Goal: Transaction & Acquisition: Purchase product/service

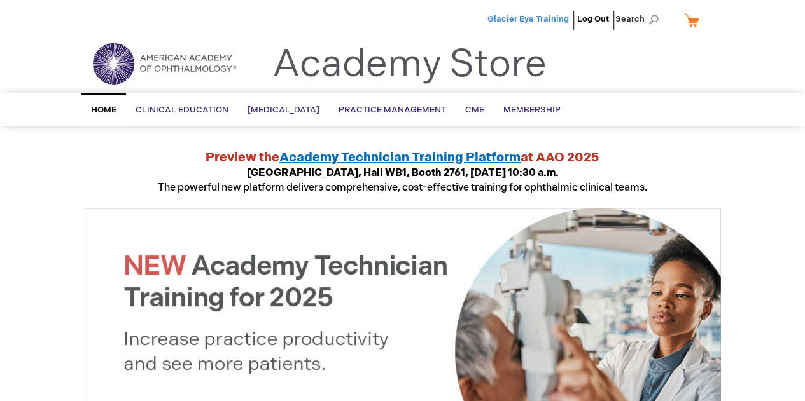
click at [513, 15] on span "Glacier Eye Training" at bounding box center [527, 19] width 81 height 10
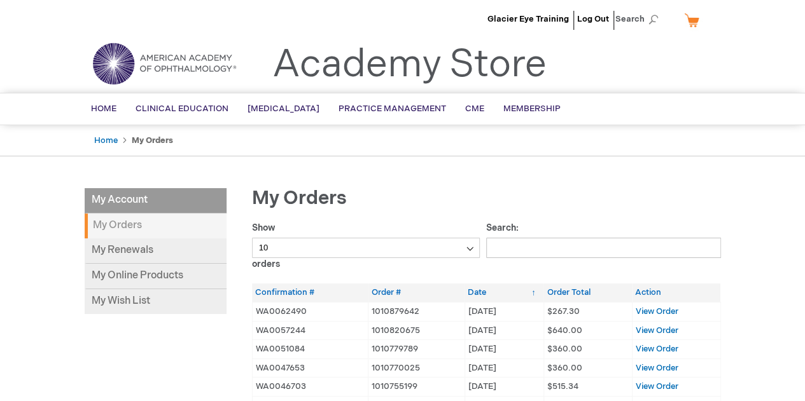
scroll to position [76, 0]
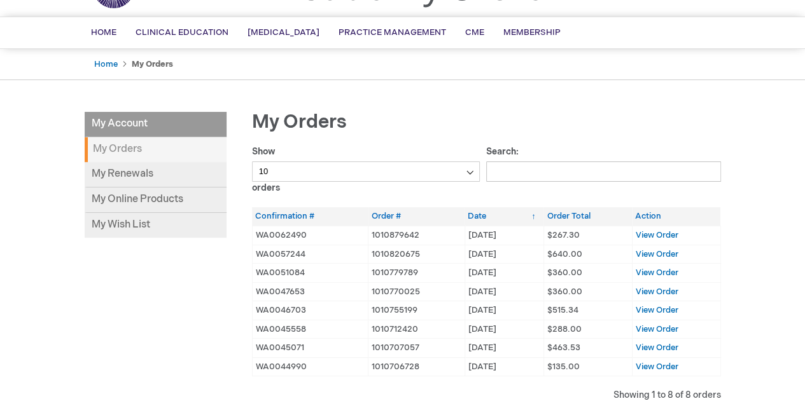
click at [665, 227] on td "View Order" at bounding box center [676, 235] width 88 height 19
click at [657, 230] on span "View Order" at bounding box center [656, 235] width 43 height 10
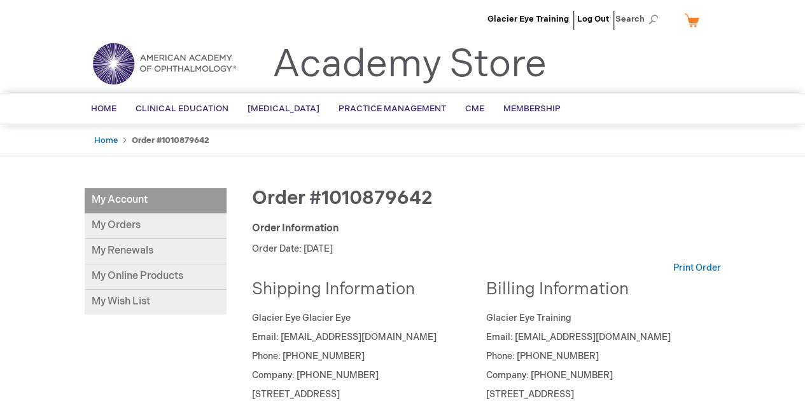
click at [698, 19] on link "My Cart" at bounding box center [696, 20] width 31 height 22
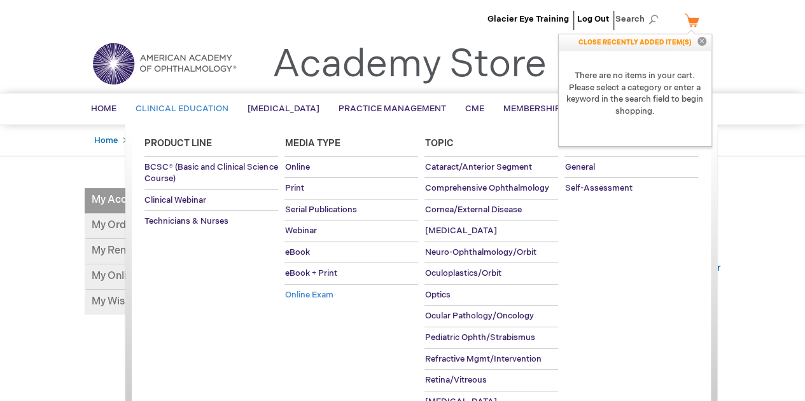
click at [317, 290] on span "Online Exam" at bounding box center [308, 295] width 48 height 10
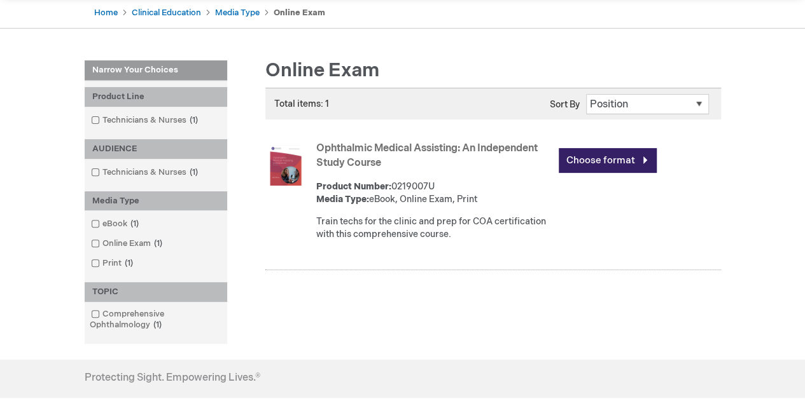
scroll to position [131, 0]
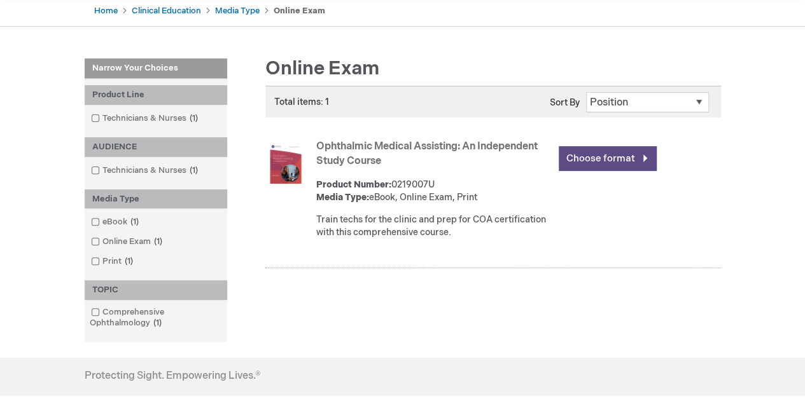
click at [593, 160] on link "Choose format" at bounding box center [607, 158] width 98 height 25
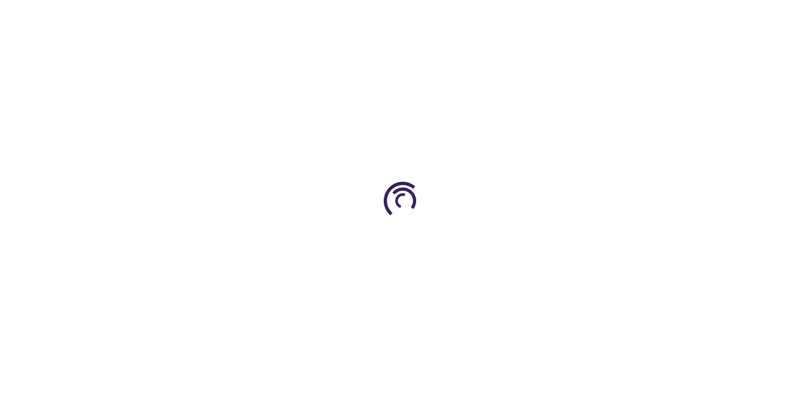
type input "0"
click at [593, 160] on div at bounding box center [402, 200] width 805 height 401
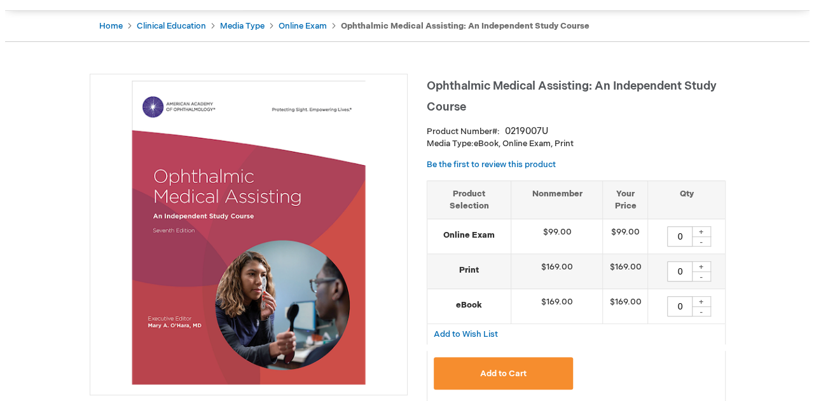
scroll to position [148, 0]
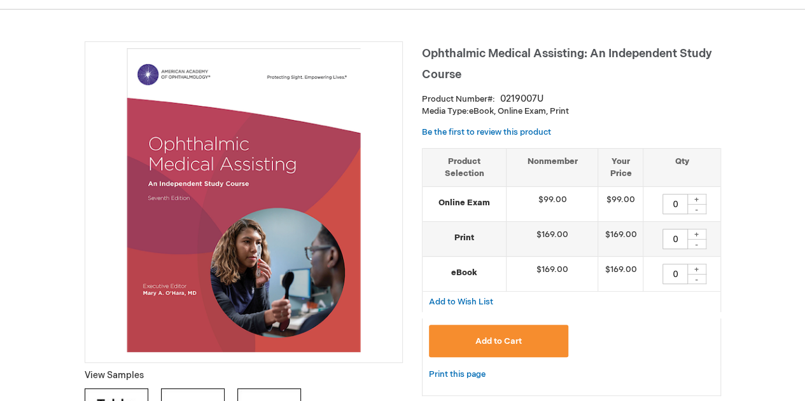
click at [696, 194] on div "+" at bounding box center [696, 199] width 19 height 11
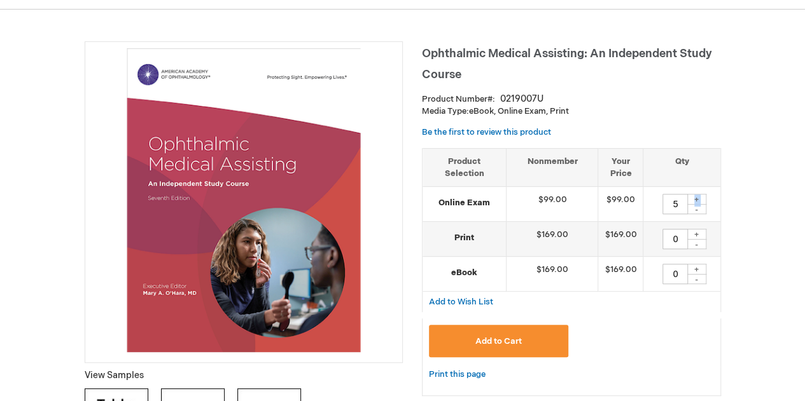
click at [696, 194] on div "+" at bounding box center [696, 199] width 19 height 11
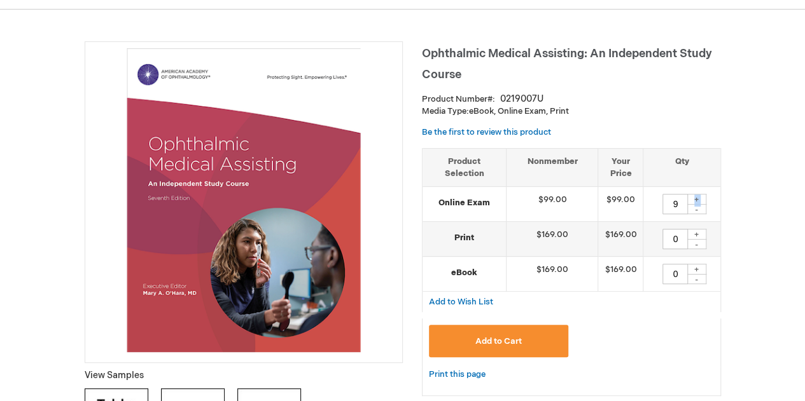
type input "10"
click at [476, 349] on button "Add to Cart" at bounding box center [499, 341] width 140 height 32
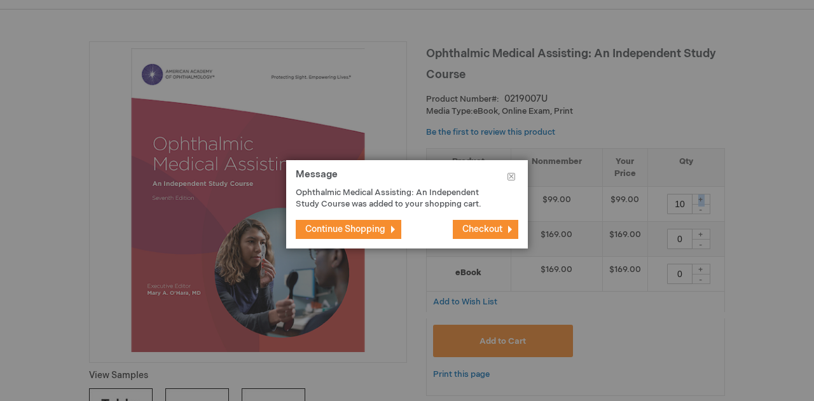
click at [462, 231] on span "Checkout" at bounding box center [482, 229] width 40 height 11
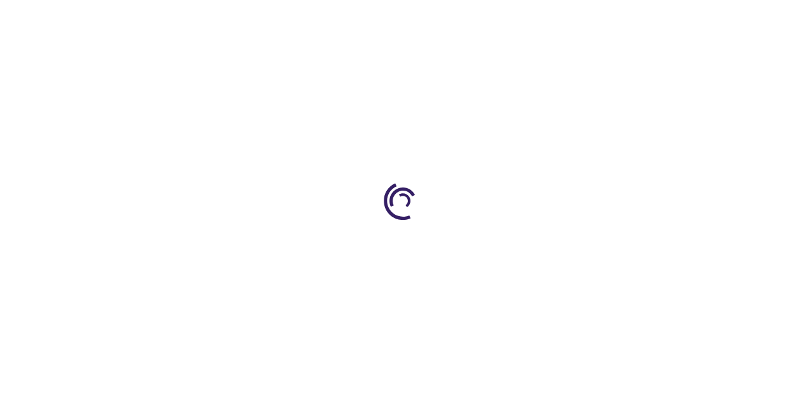
select select "US"
select select "37"
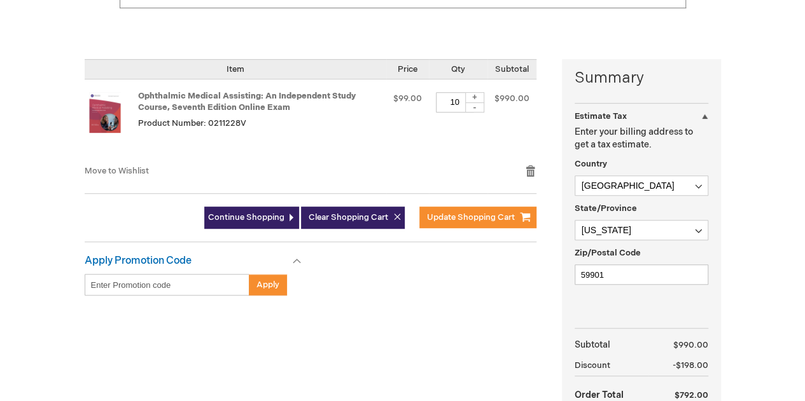
scroll to position [322, 0]
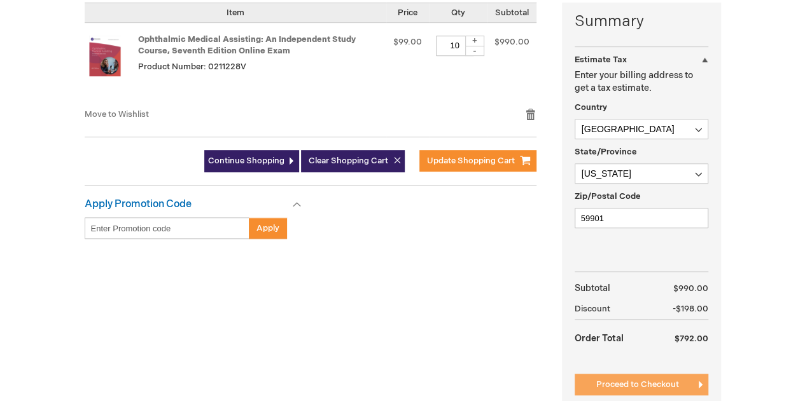
click at [671, 387] on span "Proceed to Checkout" at bounding box center [637, 385] width 83 height 10
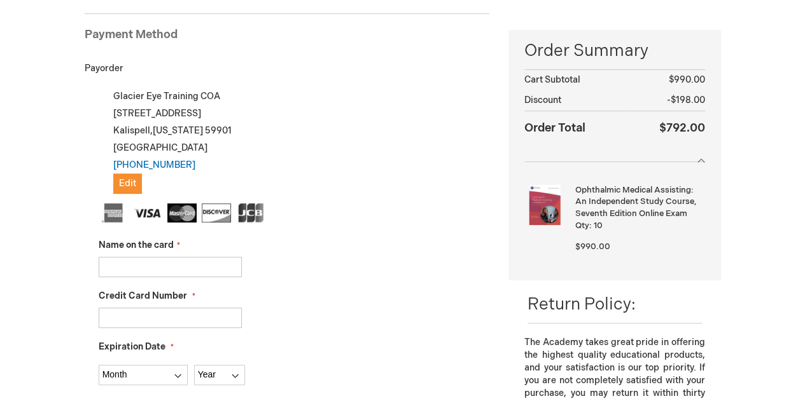
click at [176, 270] on input "Name on the card" at bounding box center [170, 267] width 143 height 20
type input "Mark Goerlitz-Jessen"
click at [186, 319] on input "Credit Card Number" at bounding box center [170, 318] width 143 height 20
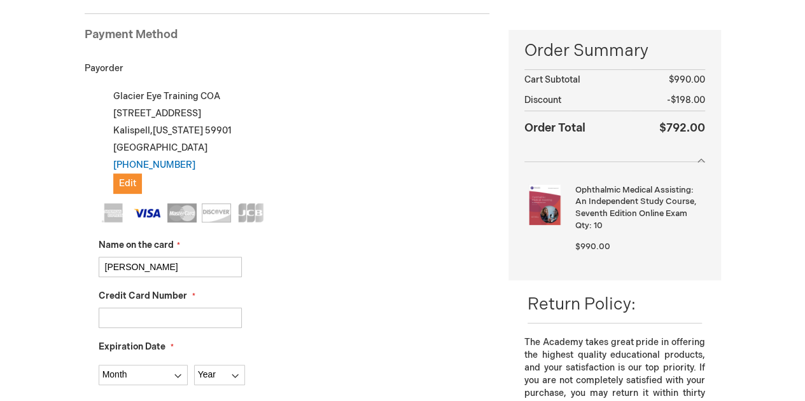
type input "4147202585676669"
click at [319, 310] on div "4147202585676669" at bounding box center [294, 318] width 391 height 20
click at [120, 381] on select "Month 01 - January 02 - February 03 - March 04 - April 05 - May 06 - June 07 - …" at bounding box center [143, 375] width 89 height 20
select select "1"
click at [99, 365] on select "Month 01 - January 02 - February 03 - March 04 - April 05 - May 06 - June 07 - …" at bounding box center [143, 375] width 89 height 20
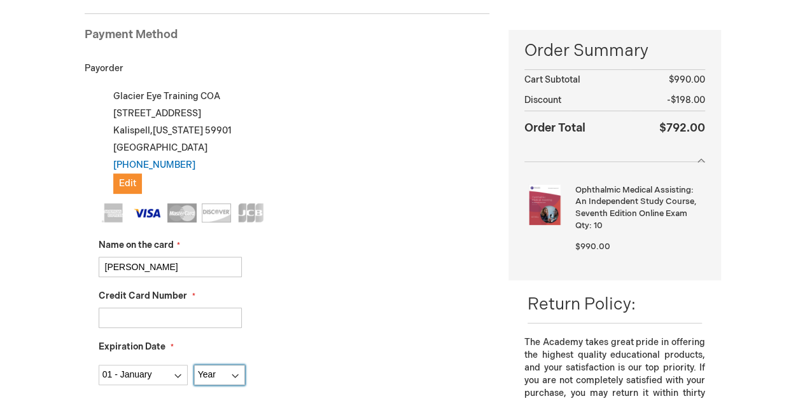
click at [238, 376] on select "Year 2025 2026 2027 2028 2029 2030 2031 2032 2033 2034 2035" at bounding box center [219, 375] width 51 height 20
select select "2028"
click at [194, 365] on select "Year 2025 2026 2027 2028 2029 2030 2031 2032 2033 2034 2035" at bounding box center [219, 375] width 51 height 20
click at [327, 298] on div "Credit Card Number 4147202585676669" at bounding box center [294, 309] width 391 height 38
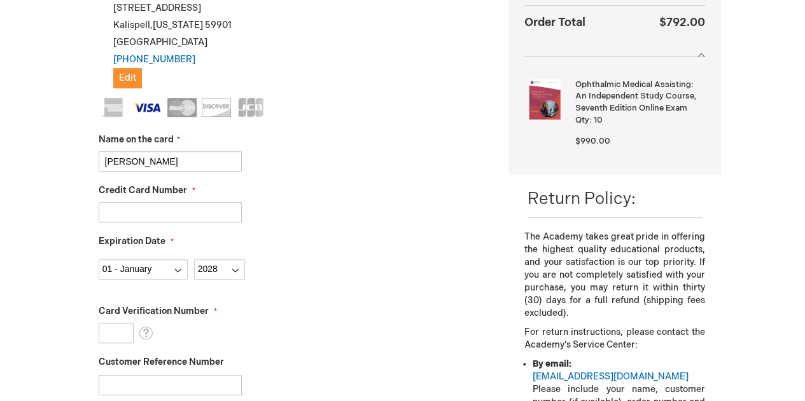
scroll to position [339, 0]
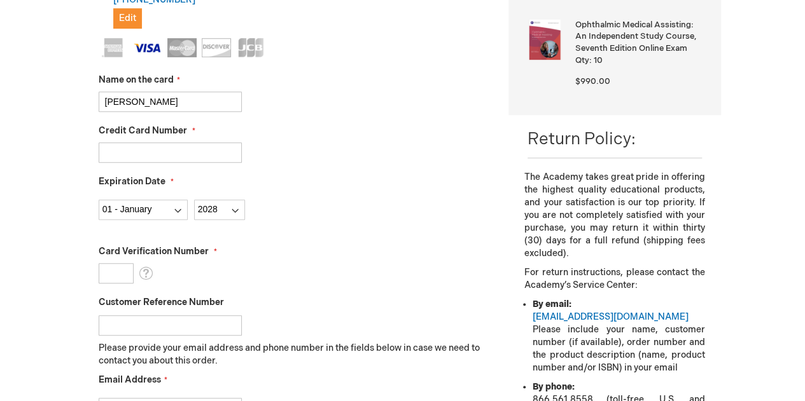
click at [110, 268] on input "Card Verification Number" at bounding box center [116, 273] width 35 height 20
type input "438"
click at [366, 306] on div "Customer Reference Number" at bounding box center [294, 315] width 391 height 39
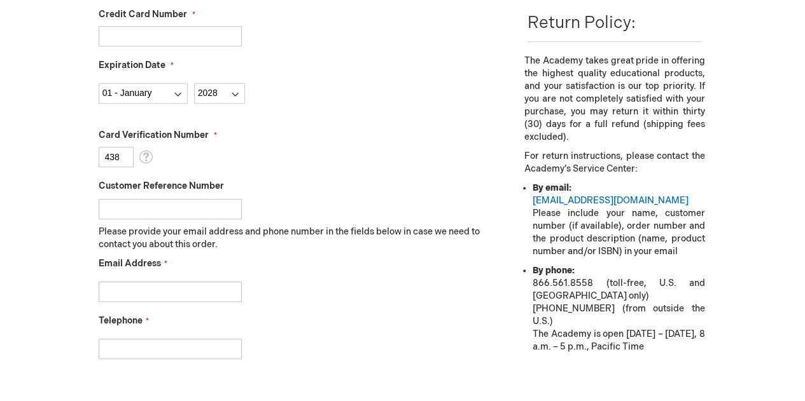
scroll to position [461, 0]
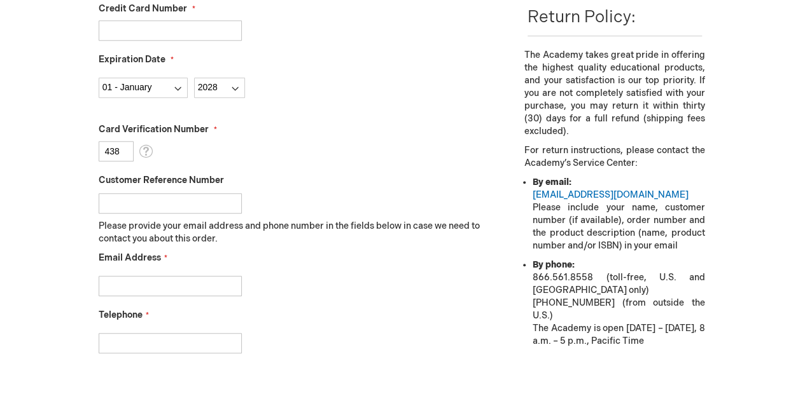
click at [198, 285] on input "Email Address" at bounding box center [170, 286] width 143 height 20
type input "training@glaciereye.com"
click at [196, 342] on input "Telephone" at bounding box center [170, 343] width 143 height 20
type input "4062572020"
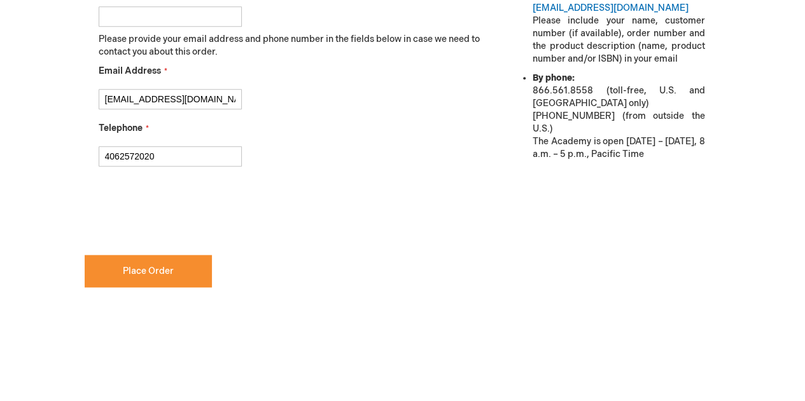
scroll to position [650, 0]
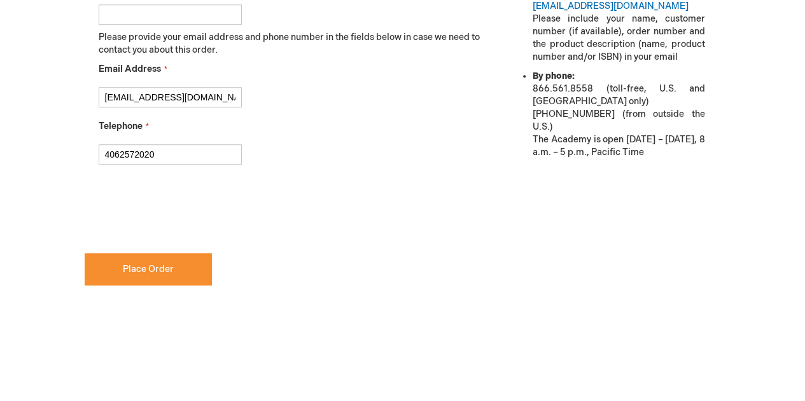
checkbox input "true"
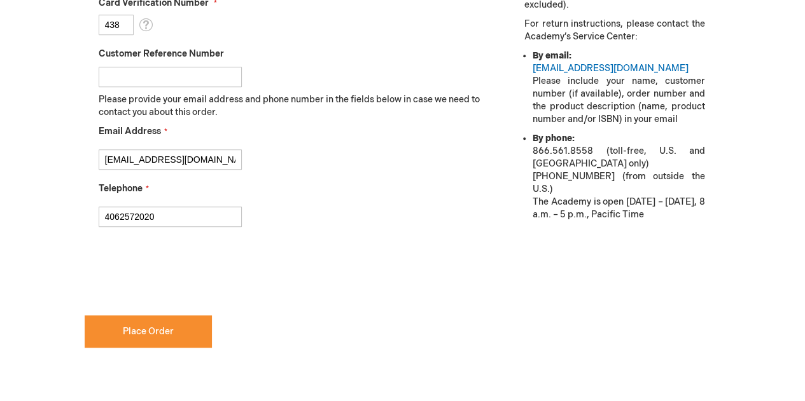
scroll to position [609, 0]
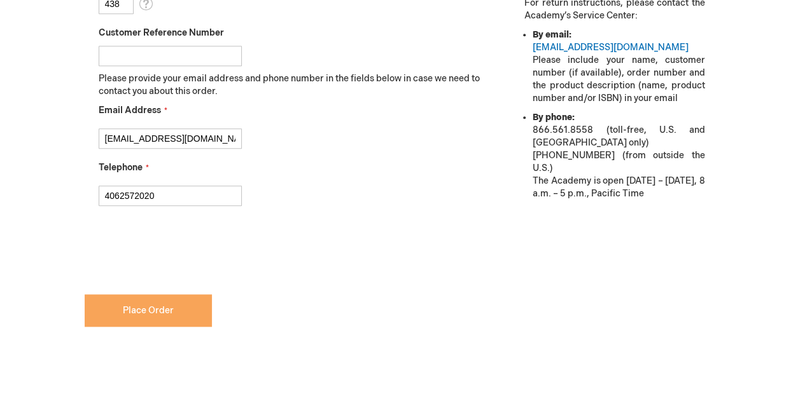
click at [162, 308] on span "Place Order" at bounding box center [148, 310] width 51 height 11
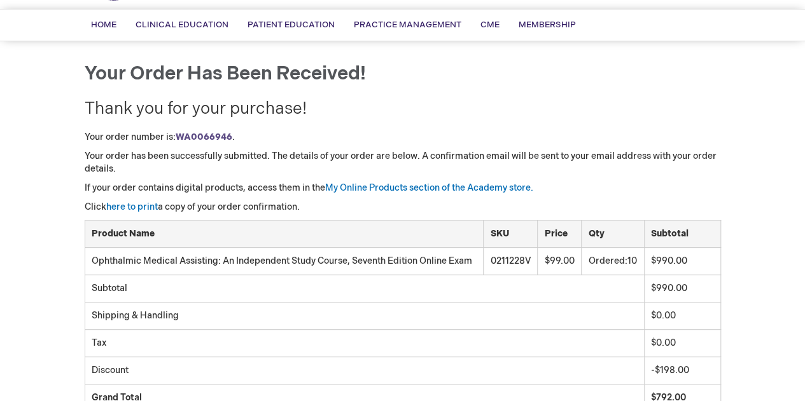
scroll to position [170, 0]
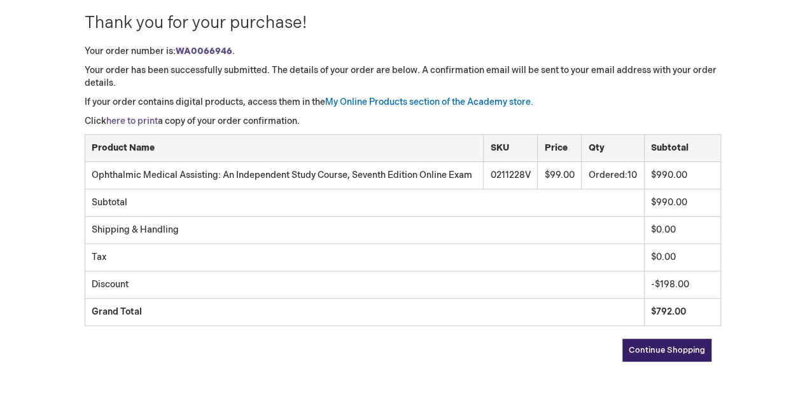
click at [125, 120] on link "here to print" at bounding box center [132, 121] width 52 height 11
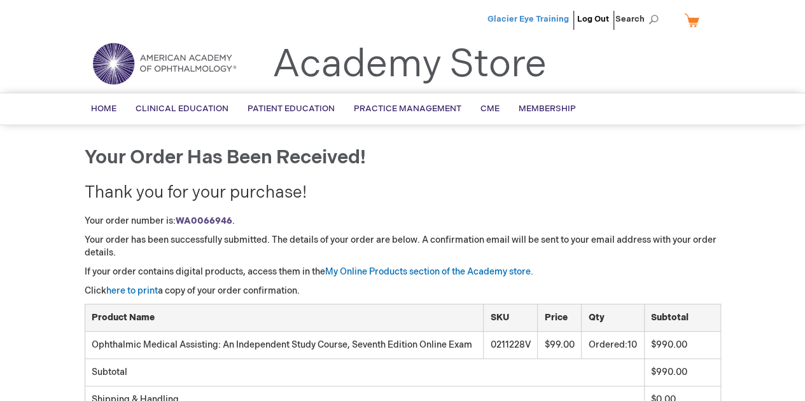
click at [543, 18] on span "Glacier Eye Training" at bounding box center [527, 19] width 81 height 10
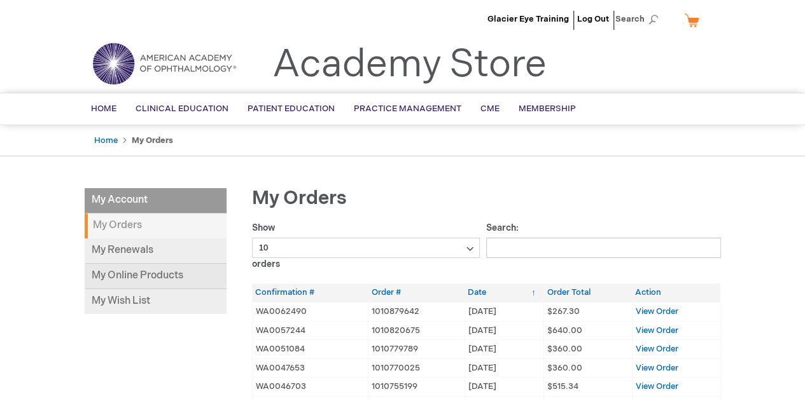
click at [163, 270] on link "My Online Products" at bounding box center [156, 276] width 142 height 25
